Goal: Information Seeking & Learning: Compare options

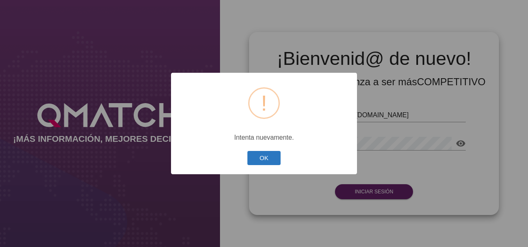
click at [268, 162] on button "OK" at bounding box center [264, 158] width 34 height 15
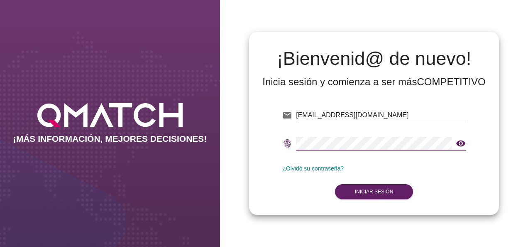
click at [458, 144] on icon "visibility" at bounding box center [461, 143] width 10 height 10
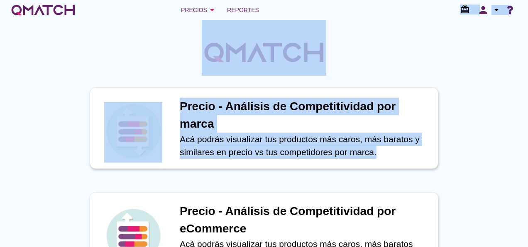
drag, startPoint x: 382, startPoint y: 188, endPoint x: 509, endPoint y: 179, distance: 127.4
drag, startPoint x: 509, startPoint y: 179, endPoint x: 460, endPoint y: 167, distance: 50.4
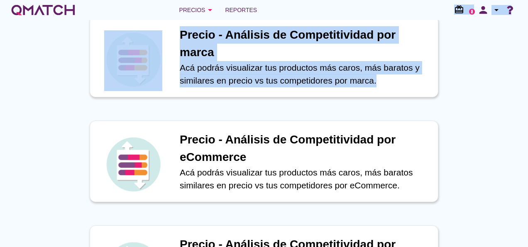
scroll to position [47, 0]
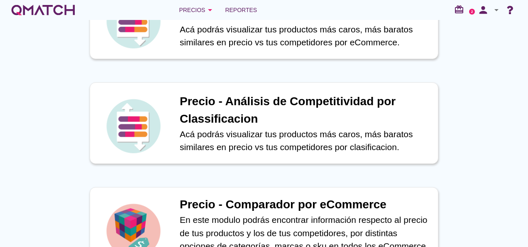
scroll to position [352, 0]
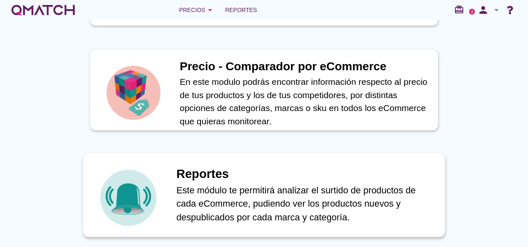
click at [277, 186] on p "Este módulo te permitirá analizar el surtido de productos de cada eCommerce, pu…" at bounding box center [306, 203] width 260 height 41
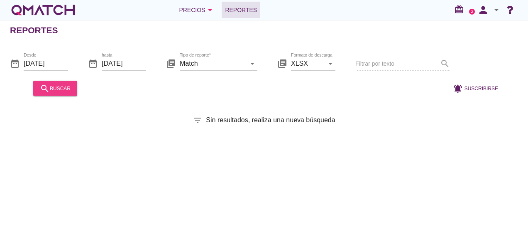
click at [56, 95] on button "search buscar" at bounding box center [55, 88] width 44 height 15
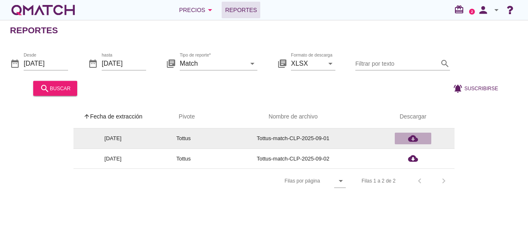
click at [413, 134] on icon "cloud_download" at bounding box center [413, 138] width 10 height 10
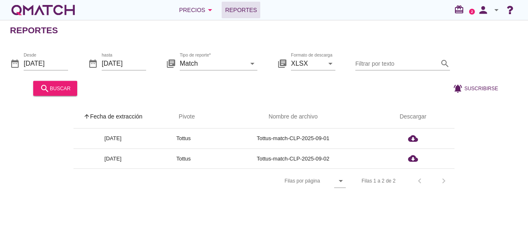
click at [207, 210] on div "Reportes date_range Desde 2025-09-01 date_range hasta 2025-09-02 library_books …" at bounding box center [264, 133] width 528 height 227
click at [199, 9] on div "Precios arrow_drop_down" at bounding box center [197, 10] width 36 height 10
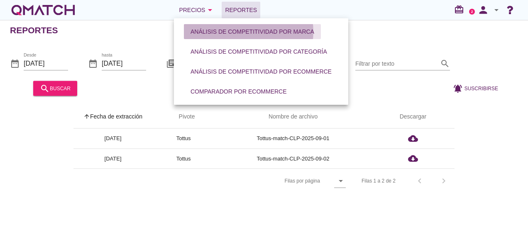
click at [221, 27] on button "Análisis de competitividad por marca" at bounding box center [252, 31] width 137 height 15
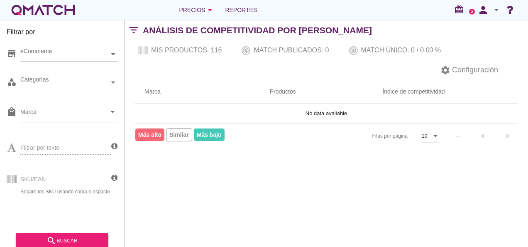
click at [207, 51] on div "Mis productos: 116 Match publicados: 0 Match único: 0 / 0.00 %" at bounding box center [326, 50] width 403 height 20
click at [117, 54] on div "Filtrar por store eCommerce category Categorías local_mall Marca arrow_drop_dow…" at bounding box center [62, 133] width 125 height 227
click at [108, 52] on div "eCommerce" at bounding box center [64, 54] width 89 height 9
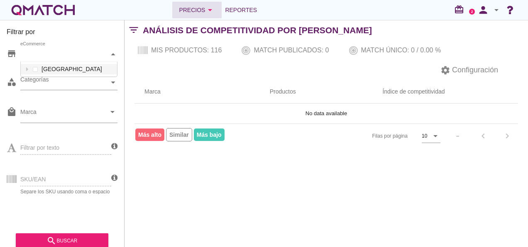
click at [200, 9] on div "Precios arrow_drop_down" at bounding box center [197, 10] width 36 height 10
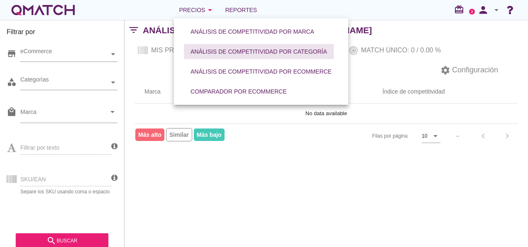
click at [229, 49] on div "Análisis de competitividad por categoría" at bounding box center [259, 51] width 137 height 9
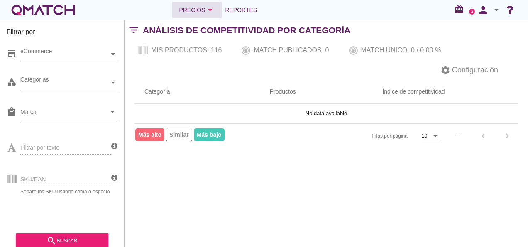
click at [193, 11] on div "Precios arrow_drop_down" at bounding box center [197, 10] width 36 height 10
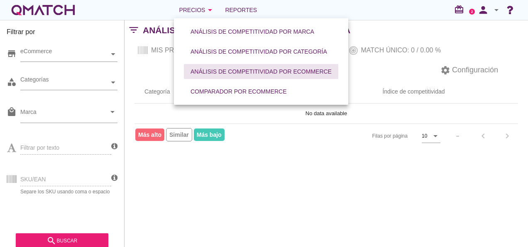
click at [239, 73] on div "Análisis de competitividad por eCommerce" at bounding box center [261, 71] width 141 height 9
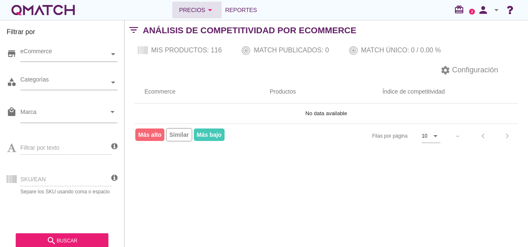
click at [201, 10] on div "Precios arrow_drop_down" at bounding box center [197, 10] width 36 height 10
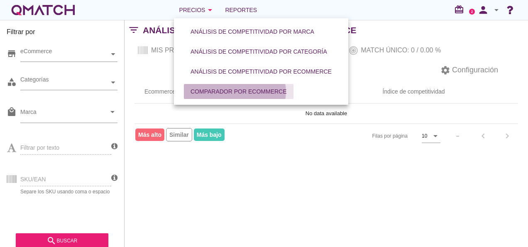
click at [239, 90] on div "Comparador por eCommerce" at bounding box center [239, 91] width 96 height 9
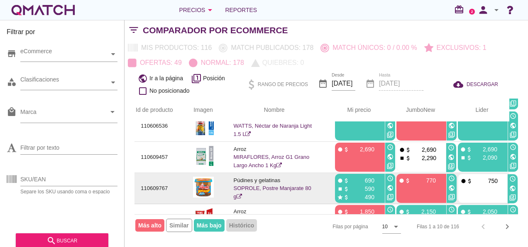
scroll to position [43, 9]
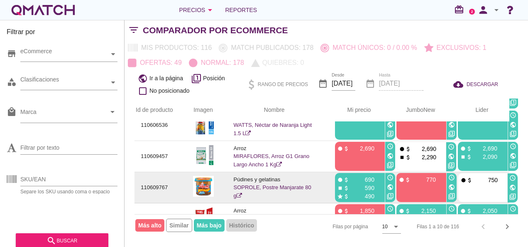
click at [237, 193] on icon at bounding box center [239, 195] width 5 height 5
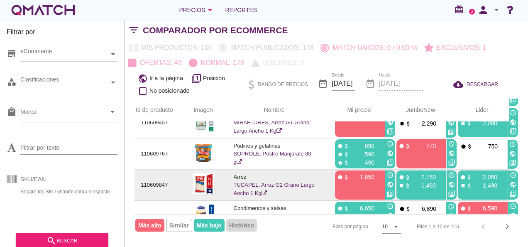
scroll to position [0, 9]
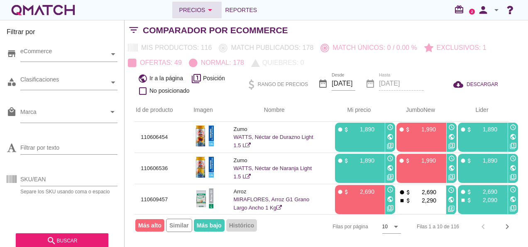
click at [205, 13] on icon "arrow_drop_down" at bounding box center [210, 10] width 10 height 10
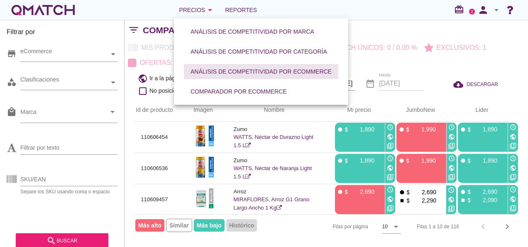
click at [241, 74] on div "Análisis de competitividad por eCommerce" at bounding box center [261, 71] width 141 height 9
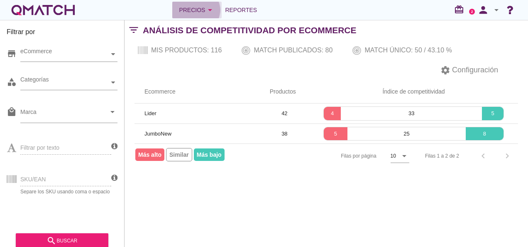
click at [191, 7] on div "Precios arrow_drop_down" at bounding box center [197, 10] width 36 height 10
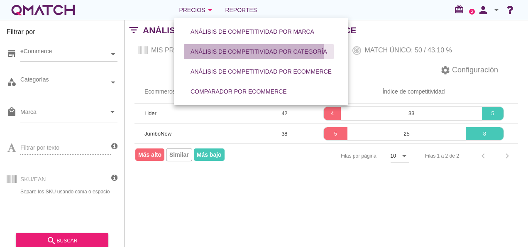
click at [234, 53] on div "Análisis de competitividad por categoría" at bounding box center [259, 51] width 137 height 9
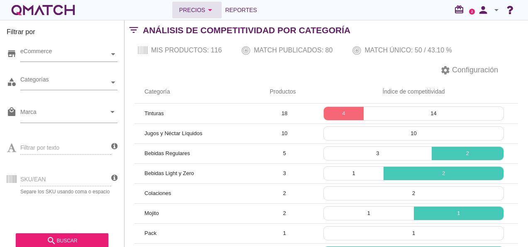
click at [201, 15] on button "Precios arrow_drop_down" at bounding box center [196, 10] width 49 height 17
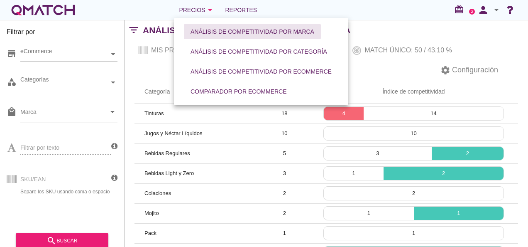
click at [244, 36] on button "Análisis de competitividad por marca" at bounding box center [252, 31] width 137 height 15
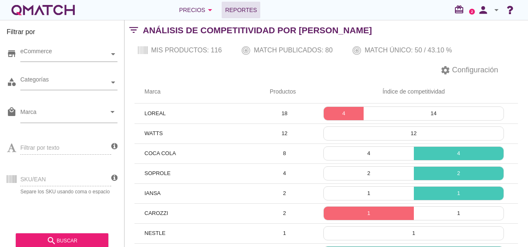
click at [247, 13] on span "Reportes" at bounding box center [241, 10] width 32 height 10
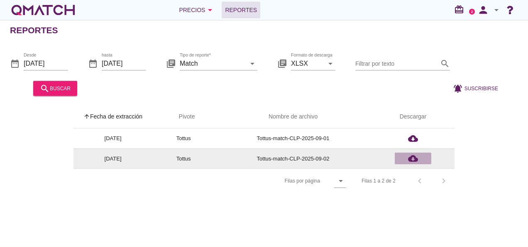
click at [419, 157] on div "cloud_download" at bounding box center [413, 158] width 30 height 10
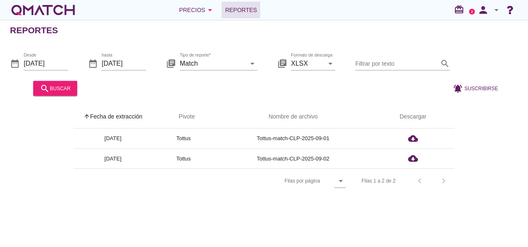
click at [495, 150] on div "arrow_upward Fecha de extracción arrow_upward Pivote Nombre de archivo Descarga…" at bounding box center [264, 149] width 508 height 88
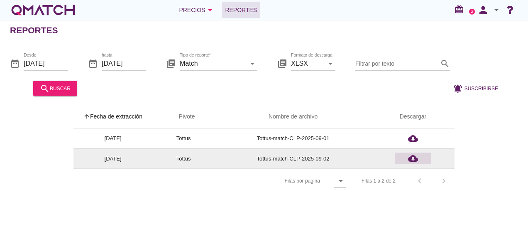
click at [415, 160] on icon "cloud_download" at bounding box center [413, 158] width 10 height 10
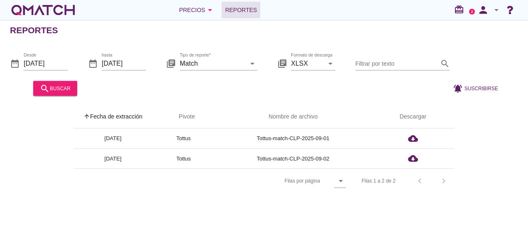
click at [283, 85] on div at bounding box center [262, 88] width 362 height 20
click at [252, 62] on icon "arrow_drop_down" at bounding box center [252, 63] width 10 height 10
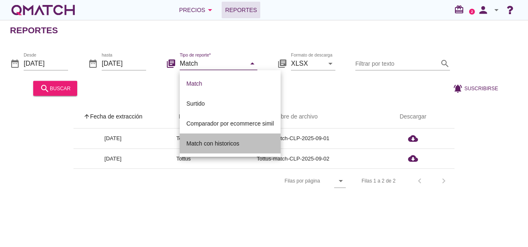
click at [217, 144] on div "Match con historicos" at bounding box center [230, 143] width 88 height 10
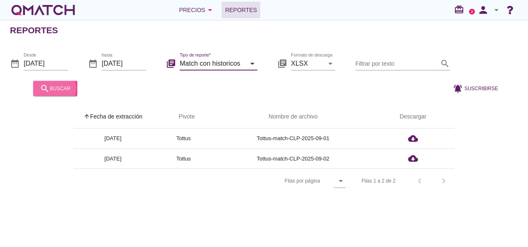
click at [61, 83] on div "search buscar" at bounding box center [55, 88] width 31 height 10
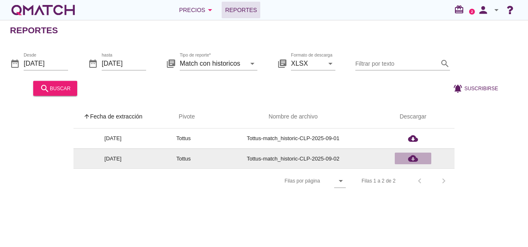
click at [409, 156] on icon "cloud_download" at bounding box center [413, 158] width 10 height 10
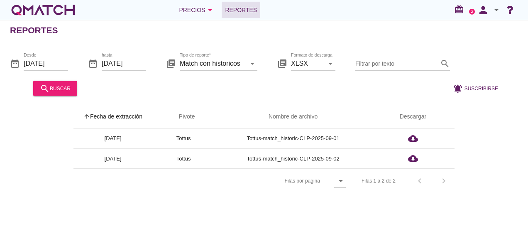
click at [230, 12] on span "Reportes" at bounding box center [241, 10] width 32 height 10
click at [239, 64] on input "Match con historicos" at bounding box center [213, 62] width 66 height 13
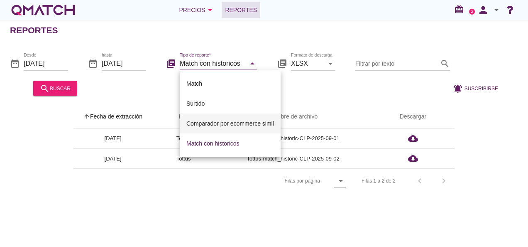
click at [235, 125] on div "Comparador por ecommerce simil" at bounding box center [230, 123] width 88 height 10
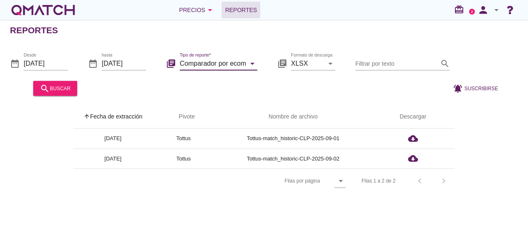
drag, startPoint x: 252, startPoint y: 53, endPoint x: 252, endPoint y: 59, distance: 5.9
click at [252, 54] on div "library_books Tipo de reporte* Comparador por ecommerce simil arrow_drop_down" at bounding box center [211, 64] width 91 height 27
click at [250, 66] on icon "arrow_drop_down" at bounding box center [252, 63] width 10 height 10
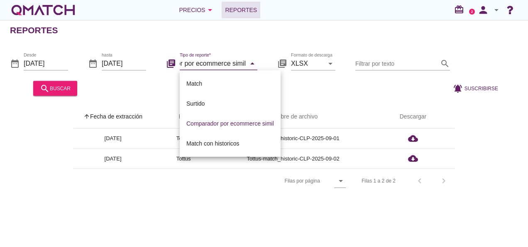
click at [200, 101] on div "Surtido" at bounding box center [230, 103] width 88 height 10
type input "Surtido"
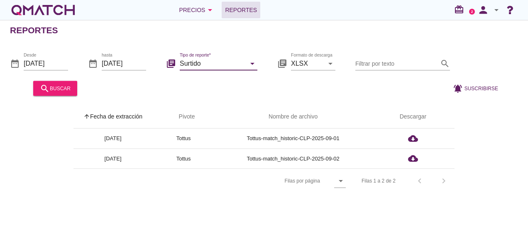
scroll to position [0, 0]
click at [54, 90] on div "search buscar" at bounding box center [55, 88] width 31 height 10
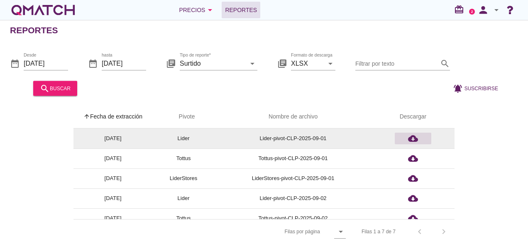
click at [412, 140] on icon "cloud_download" at bounding box center [413, 138] width 10 height 10
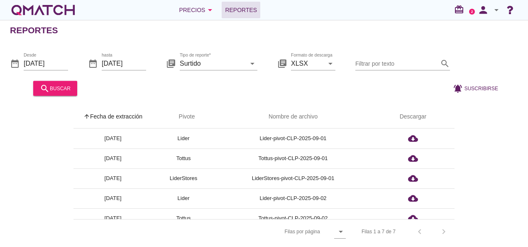
click at [262, 39] on div "Reportes" at bounding box center [269, 30] width 518 height 20
click at [196, 7] on div "Precios arrow_drop_down" at bounding box center [197, 10] width 36 height 10
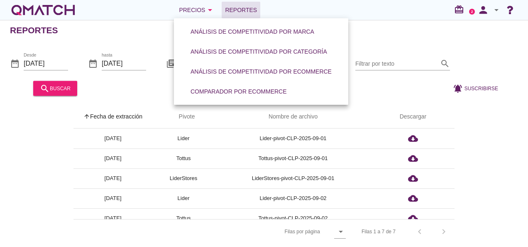
click at [41, 5] on div "white-qmatch-logo" at bounding box center [43, 10] width 66 height 17
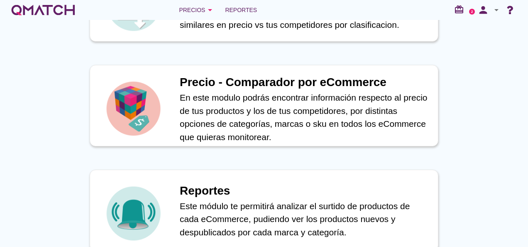
scroll to position [352, 0]
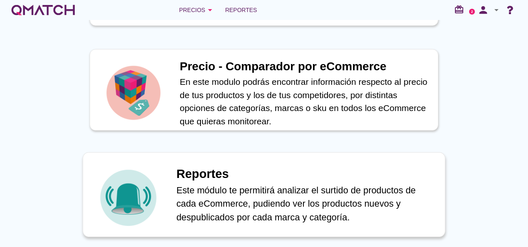
click at [240, 198] on p "Este módulo te permitirá analizar el surtido de productos de cada eCommerce, pu…" at bounding box center [306, 203] width 260 height 41
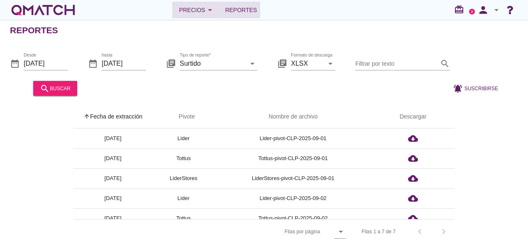
click at [205, 11] on icon "arrow_drop_down" at bounding box center [210, 10] width 10 height 10
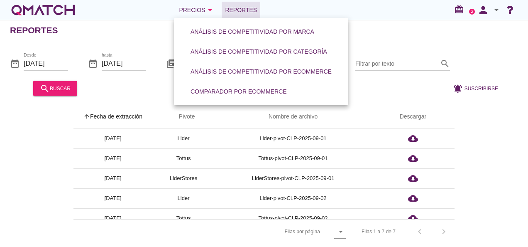
click at [47, 13] on div "white-qmatch-logo" at bounding box center [43, 10] width 66 height 17
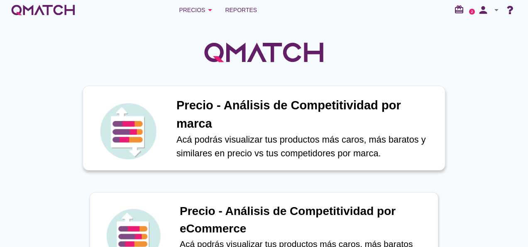
click at [243, 147] on p "Acá podrás visualizar tus productos más caros, más baratos y similares en preci…" at bounding box center [306, 145] width 260 height 27
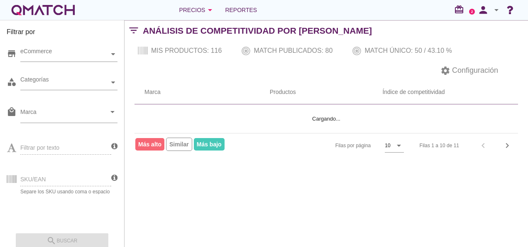
click at [473, 11] on circle at bounding box center [472, 12] width 6 height 6
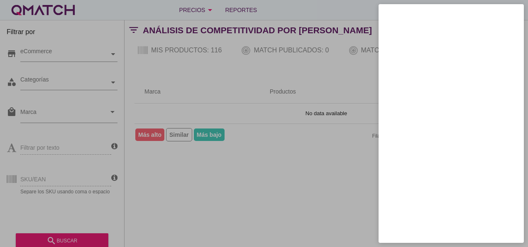
click at [312, 152] on div at bounding box center [264, 123] width 528 height 247
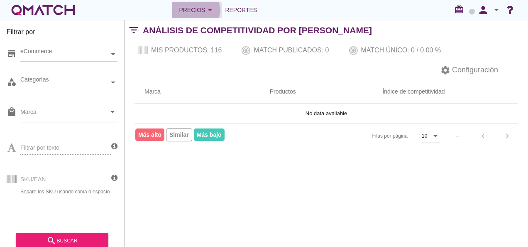
click at [209, 8] on icon "arrow_drop_down" at bounding box center [210, 10] width 10 height 10
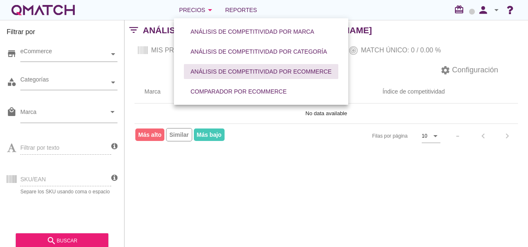
click at [233, 77] on button "Análisis de competitividad por eCommerce" at bounding box center [261, 71] width 154 height 15
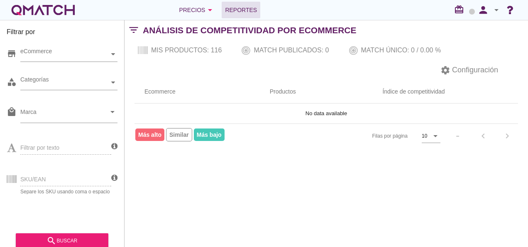
click at [235, 11] on span "Reportes" at bounding box center [241, 10] width 32 height 10
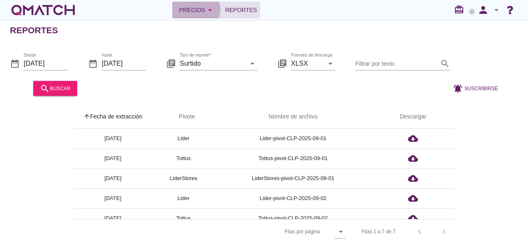
click at [205, 14] on icon "arrow_drop_down" at bounding box center [210, 10] width 10 height 10
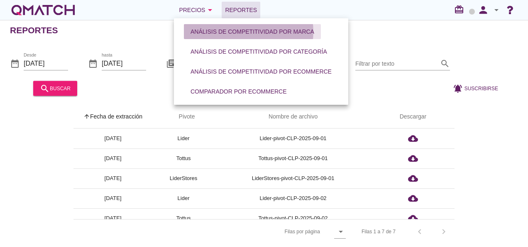
click at [207, 29] on div "Análisis de competitividad por marca" at bounding box center [253, 31] width 124 height 9
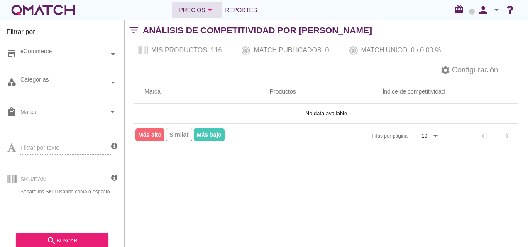
click at [203, 12] on div "Precios arrow_drop_down" at bounding box center [197, 10] width 36 height 10
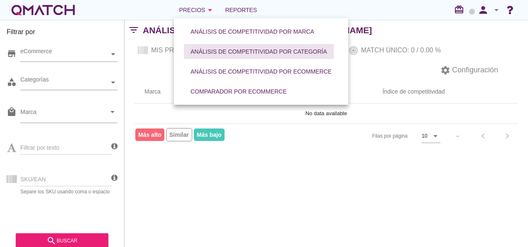
click at [222, 54] on div "Análisis de competitividad por categoría" at bounding box center [259, 51] width 137 height 9
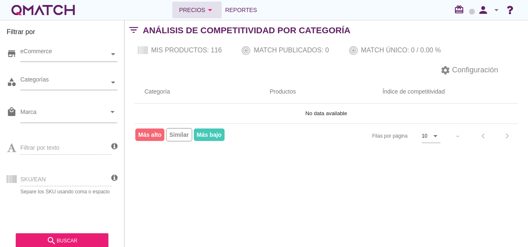
click at [197, 15] on div "Precios arrow_drop_down" at bounding box center [197, 10] width 36 height 10
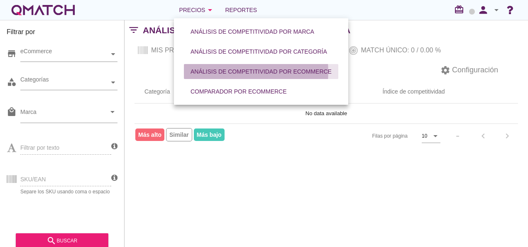
click at [263, 75] on div "Análisis de competitividad por eCommerce" at bounding box center [261, 71] width 141 height 9
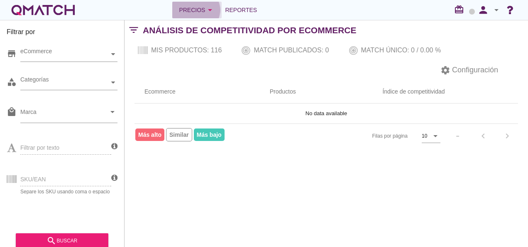
click at [210, 10] on icon "arrow_drop_down" at bounding box center [210, 10] width 10 height 10
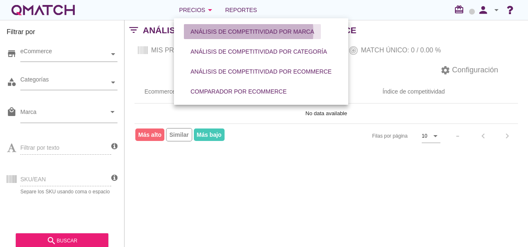
click at [210, 38] on button "Análisis de competitividad por marca" at bounding box center [252, 31] width 137 height 15
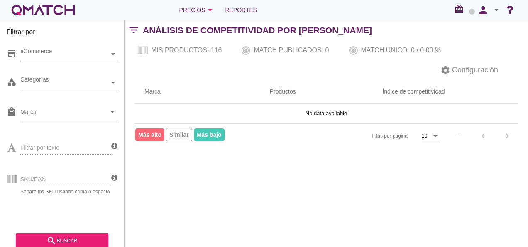
click at [32, 50] on div "eCommerce" at bounding box center [64, 54] width 89 height 9
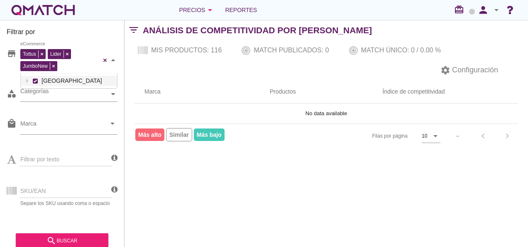
click at [34, 69] on div "Tottus Lider JumboNew eCommerce Chile" at bounding box center [68, 60] width 97 height 27
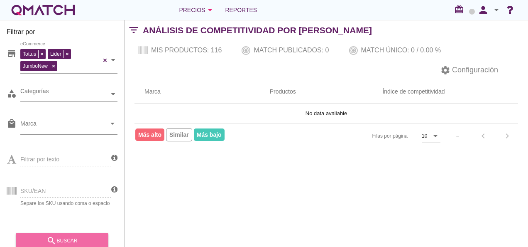
click at [65, 237] on div "search buscar" at bounding box center [61, 240] width 79 height 10
click at [51, 159] on div "Filtrar por texto" at bounding box center [59, 158] width 105 height 32
click at [459, 22] on div "filter_list Análisis de competitividad por Marca" at bounding box center [326, 30] width 403 height 20
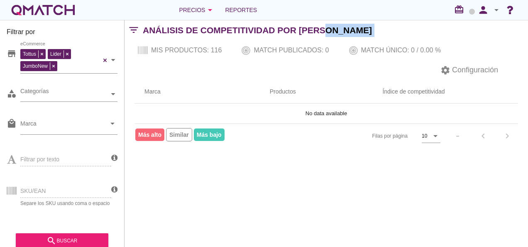
click at [459, 22] on div "filter_list Análisis de competitividad por Marca" at bounding box center [326, 30] width 403 height 20
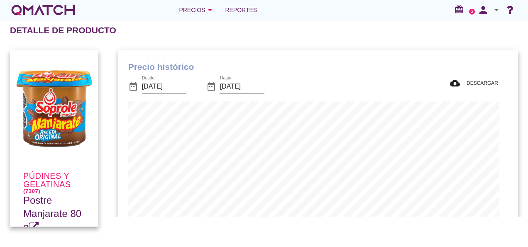
scroll to position [57, 0]
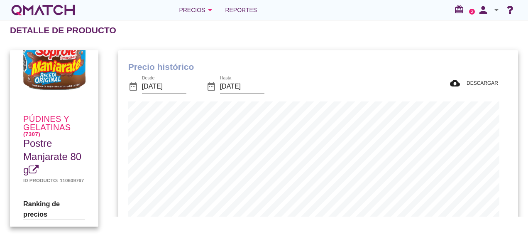
click at [51, 147] on span "Postre Manjarate 80 g" at bounding box center [52, 156] width 58 height 38
click at [198, 7] on div "Precios arrow_drop_down" at bounding box center [197, 10] width 36 height 10
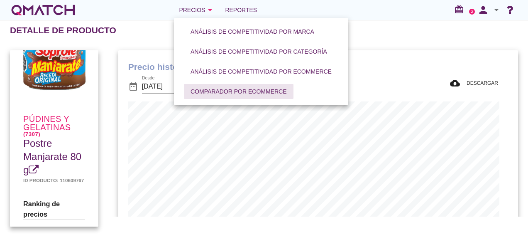
click at [216, 92] on div "Comparador por eCommerce" at bounding box center [239, 91] width 96 height 9
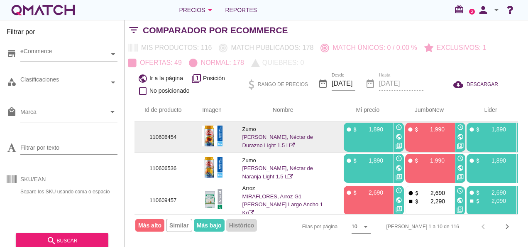
click at [272, 130] on p "Zumo" at bounding box center [282, 129] width 81 height 8
click at [195, 130] on td at bounding box center [212, 137] width 41 height 31
click at [269, 137] on link "WATTS, Néctar de Durazno Light 1.5 L" at bounding box center [277, 141] width 71 height 15
